Goal: Navigation & Orientation: Go to known website

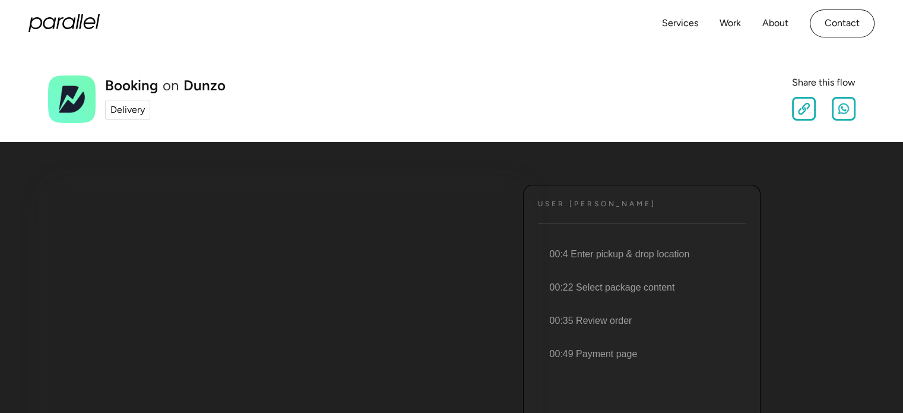
click at [54, 26] on icon "home" at bounding box center [49, 23] width 13 height 12
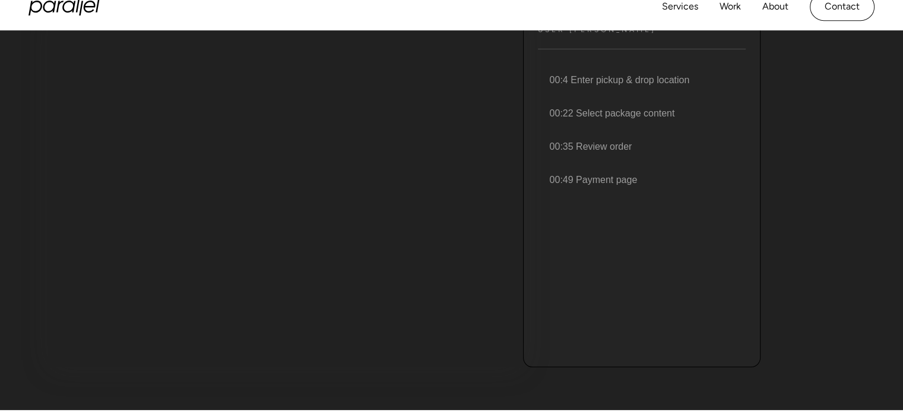
scroll to position [178, 0]
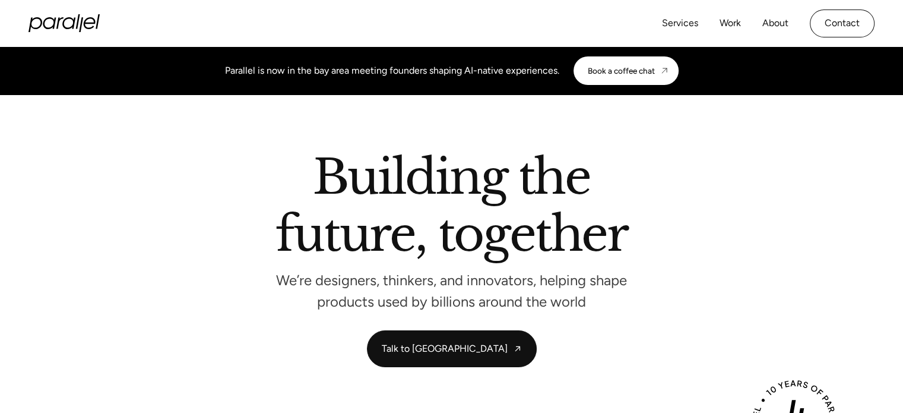
click at [54, 26] on icon "home" at bounding box center [49, 23] width 13 height 12
